Goal: Task Accomplishment & Management: Manage account settings

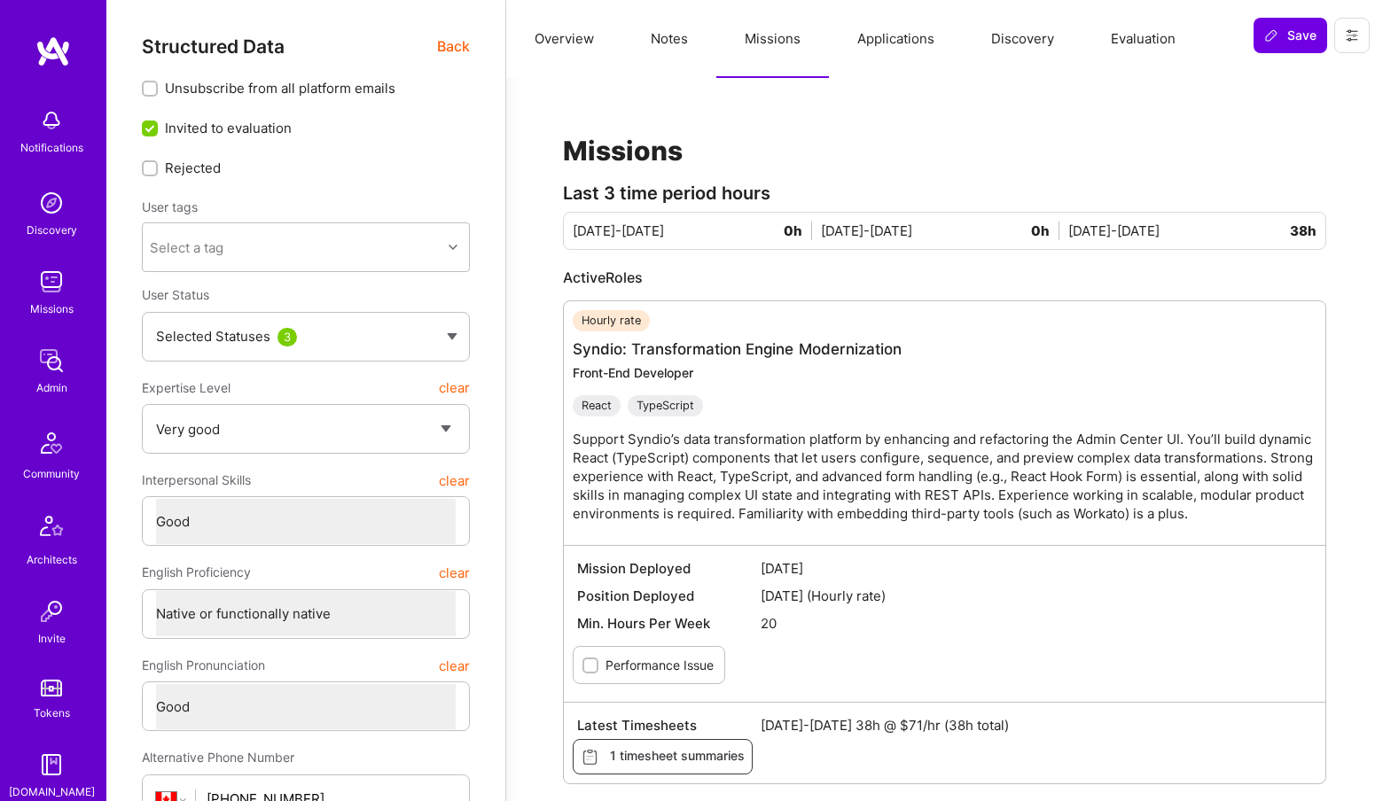
select select "5"
select select "4"
select select "7"
select select "6"
select select "CA"
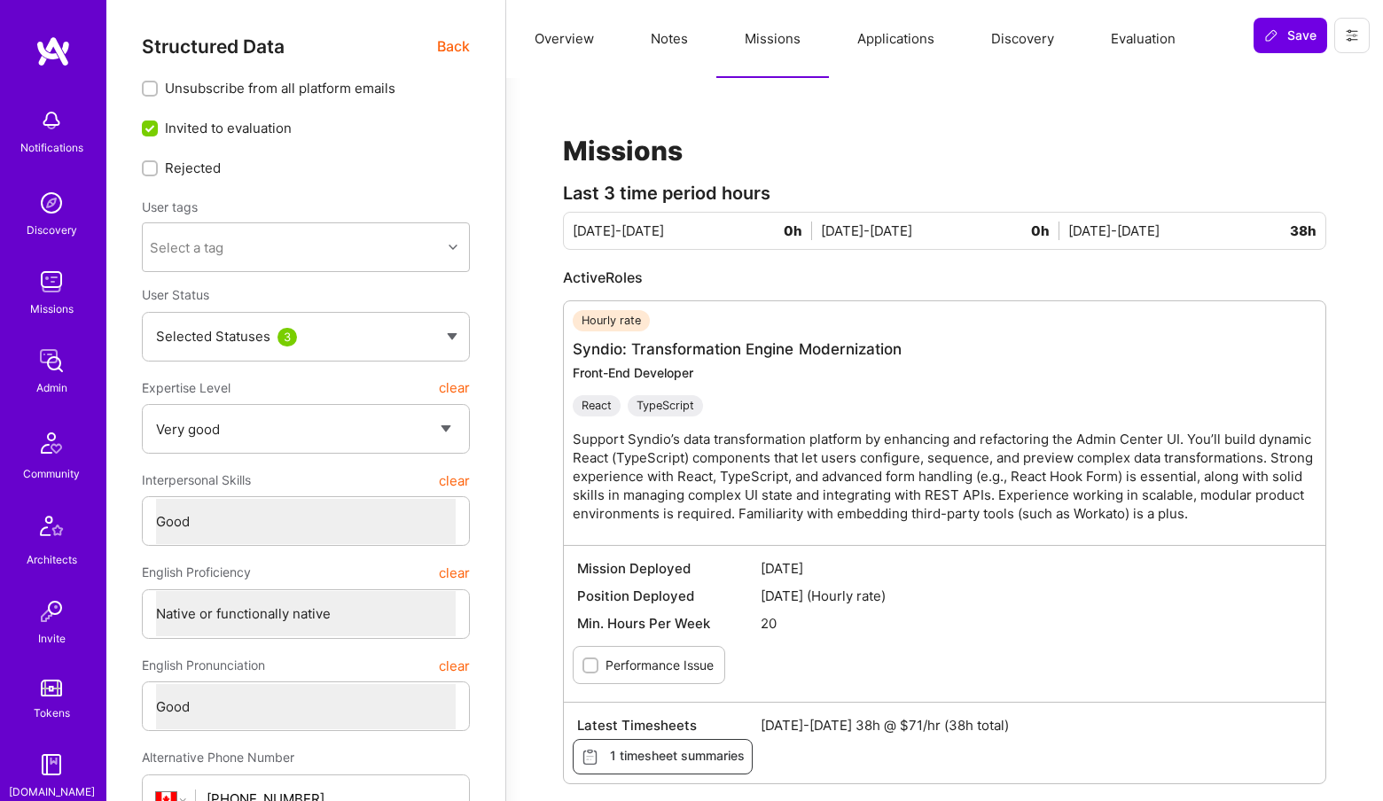
select select "Right Now"
click at [61, 371] on img at bounding box center [51, 360] width 35 height 35
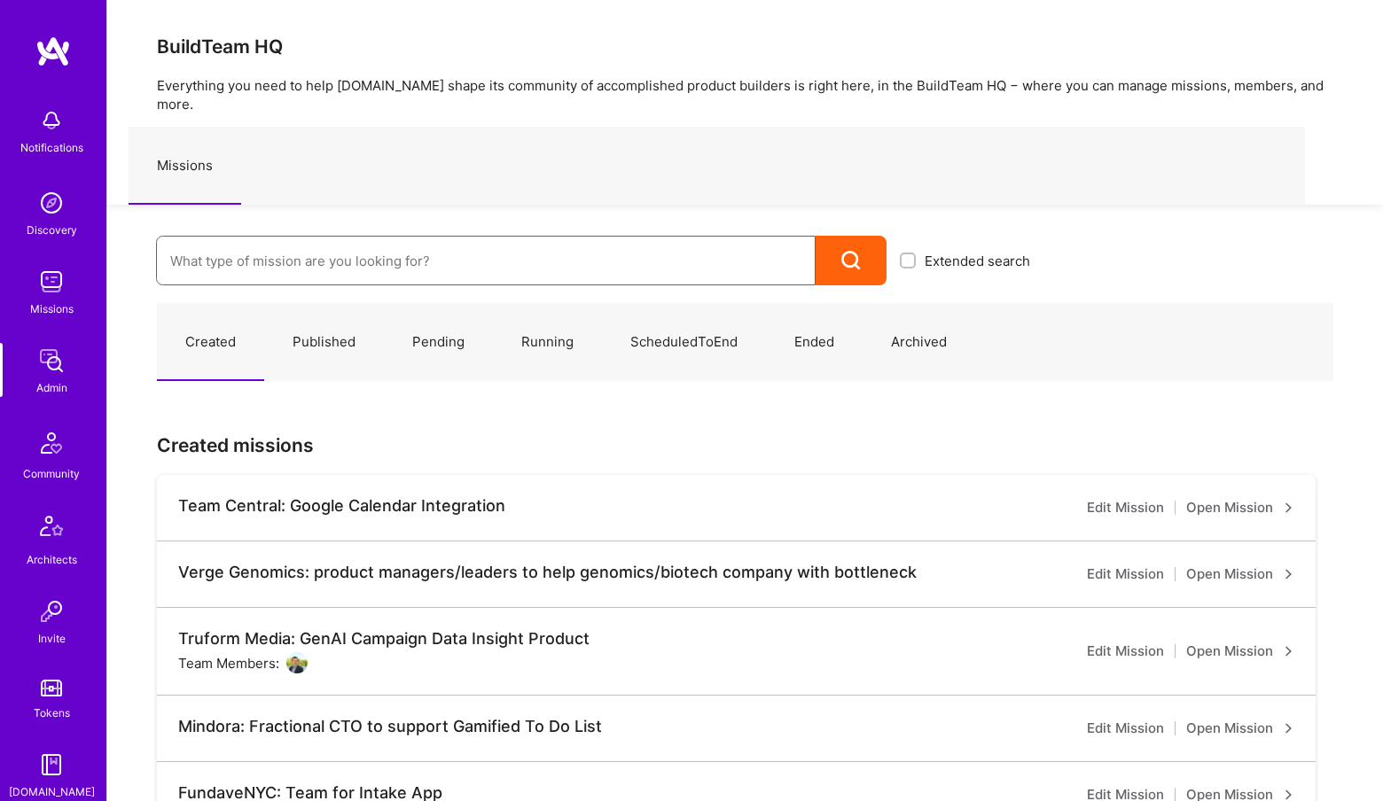
click at [219, 254] on input at bounding box center [485, 260] width 631 height 45
type input "Anguleris"
click at [959, 35] on div "BuildTeam HQ Everything you need to help A.Team shape its community of accompli…" at bounding box center [745, 102] width 1276 height 205
drag, startPoint x: 254, startPoint y: 252, endPoint x: 111, endPoint y: 246, distance: 142.8
click at [111, 246] on div "Anguleris Extended search Anguleris: BIMsmart AI MVP ( Running )" at bounding box center [575, 245] width 936 height 81
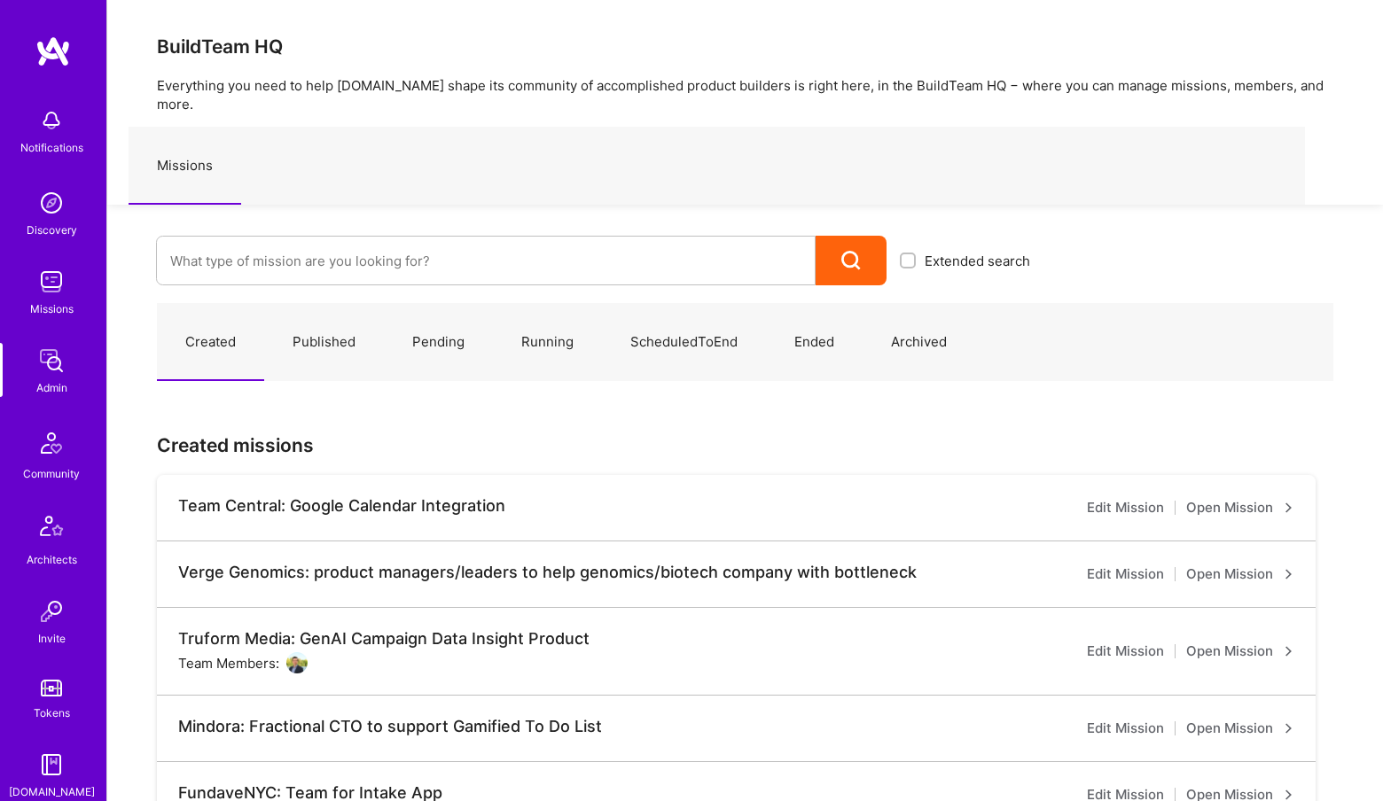
click at [735, 30] on div "BuildTeam HQ Everything you need to help A.Team shape its community of accompli…" at bounding box center [745, 102] width 1276 height 205
click at [59, 372] on img at bounding box center [51, 360] width 35 height 35
